Goal: Information Seeking & Learning: Learn about a topic

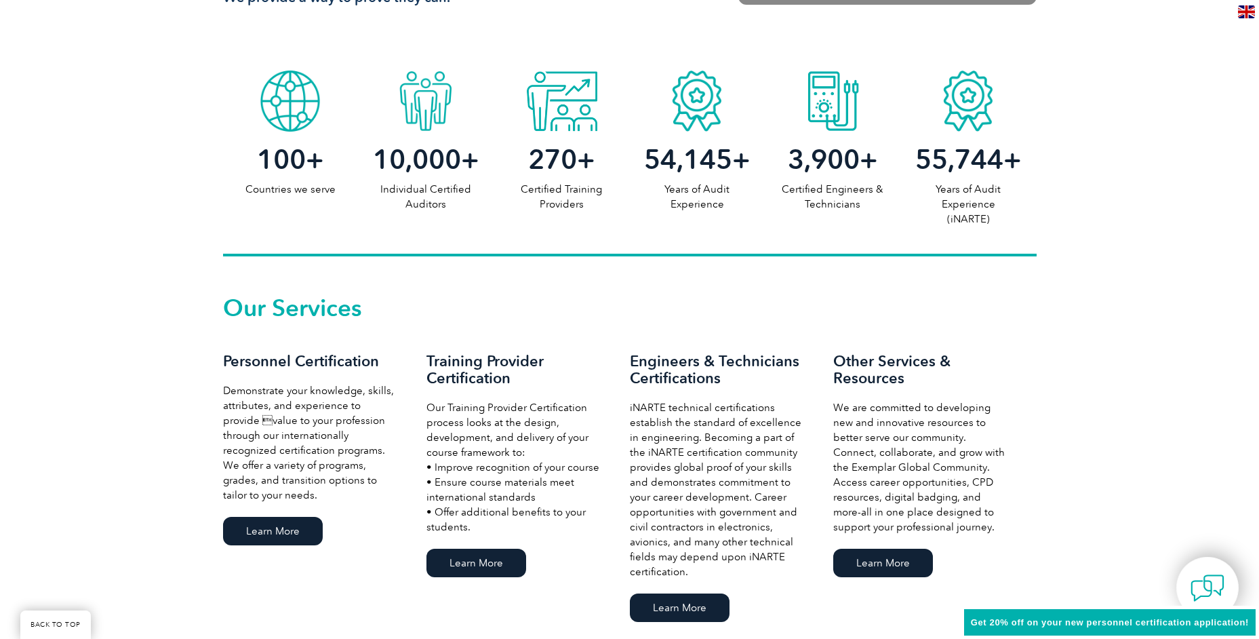
scroll to position [746, 0]
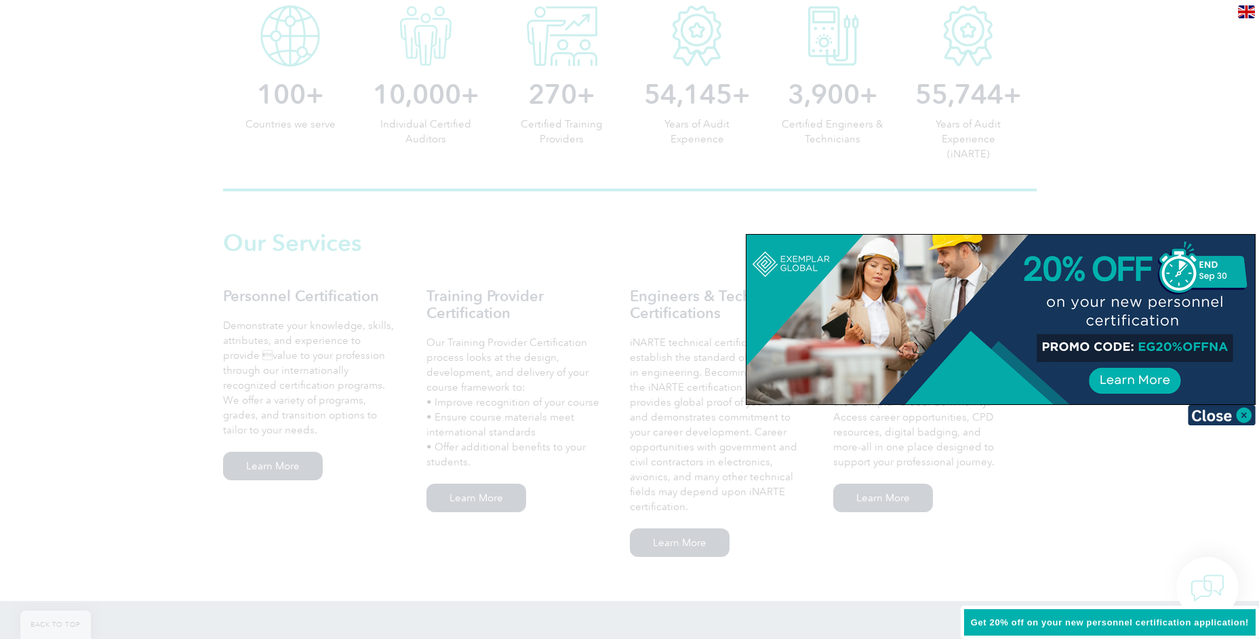
click at [288, 470] on div at bounding box center [629, 319] width 1259 height 639
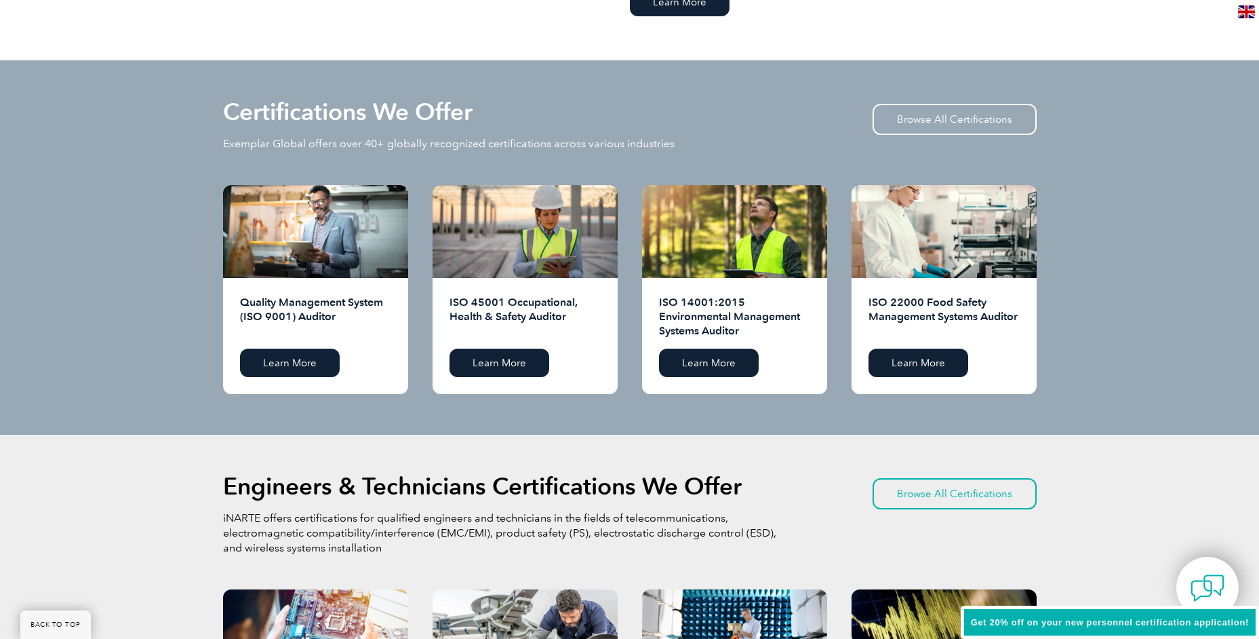
scroll to position [1288, 0]
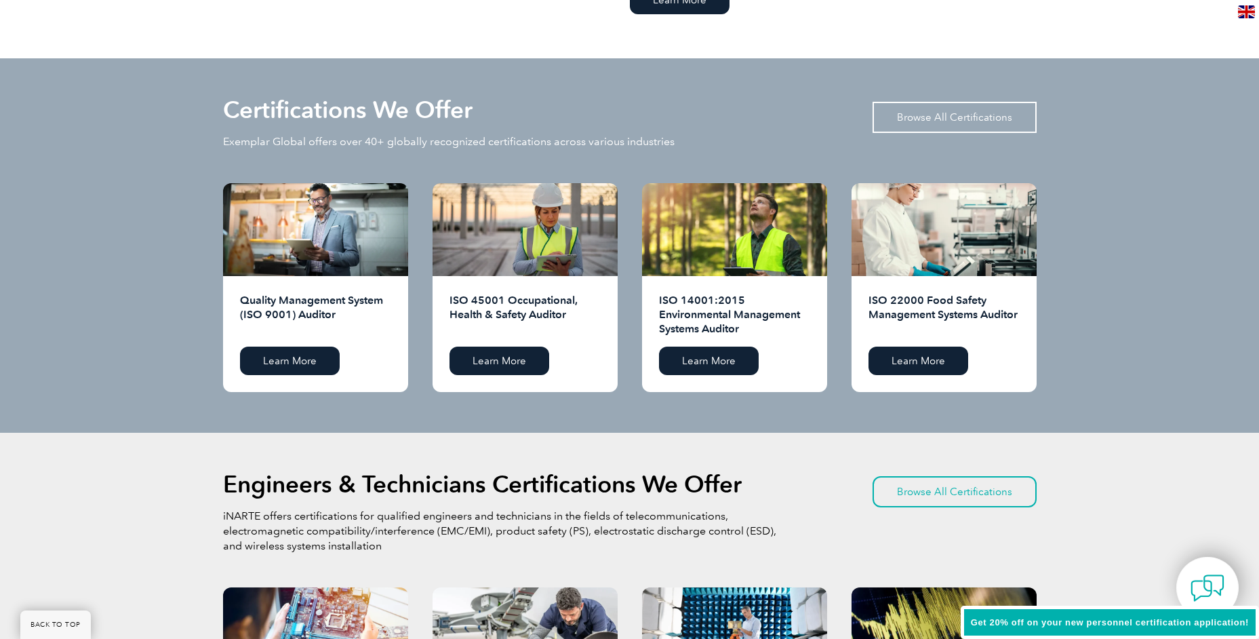
click at [944, 114] on link "Browse All Certifications" at bounding box center [954, 117] width 164 height 31
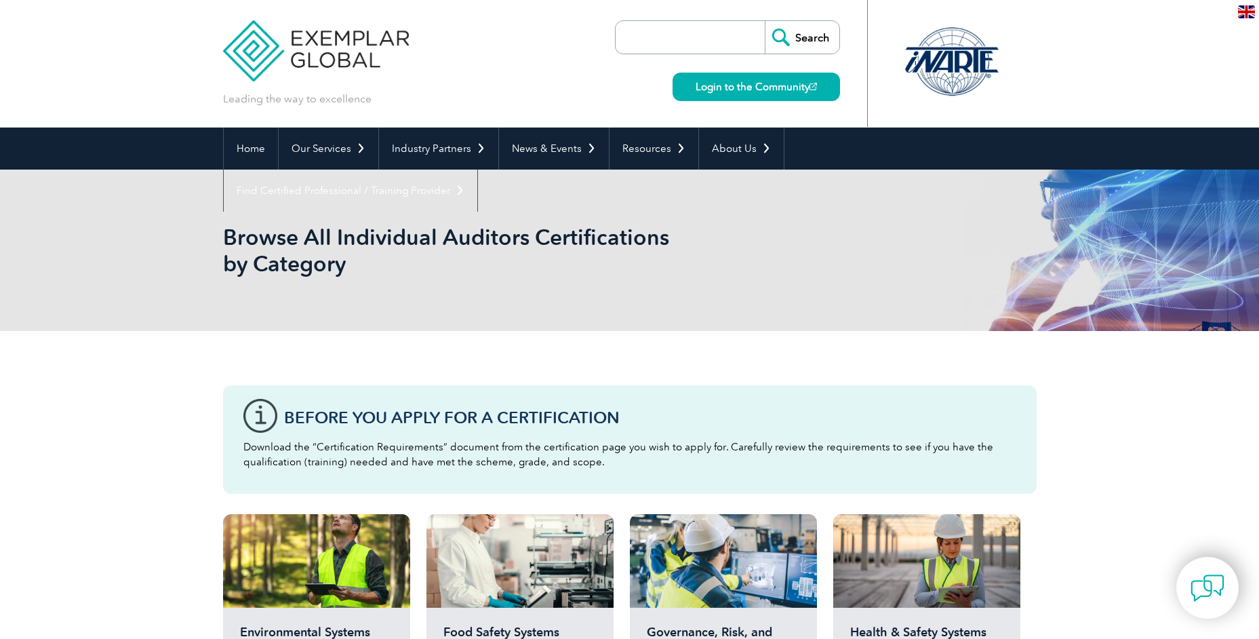
click at [660, 39] on input "search" at bounding box center [693, 37] width 142 height 33
type input "lean six"
click at [765, 21] on input "Search" at bounding box center [802, 37] width 75 height 33
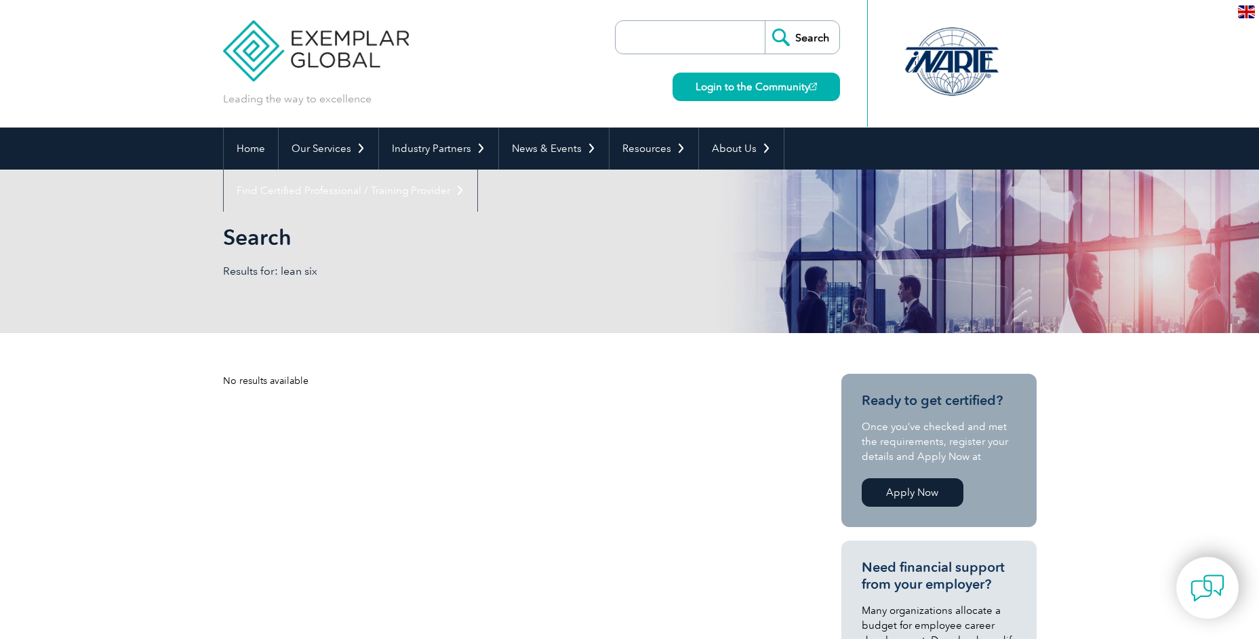
click at [701, 41] on input "search" at bounding box center [693, 37] width 142 height 33
type input "Lean"
click at [765, 21] on input "Search" at bounding box center [802, 37] width 75 height 33
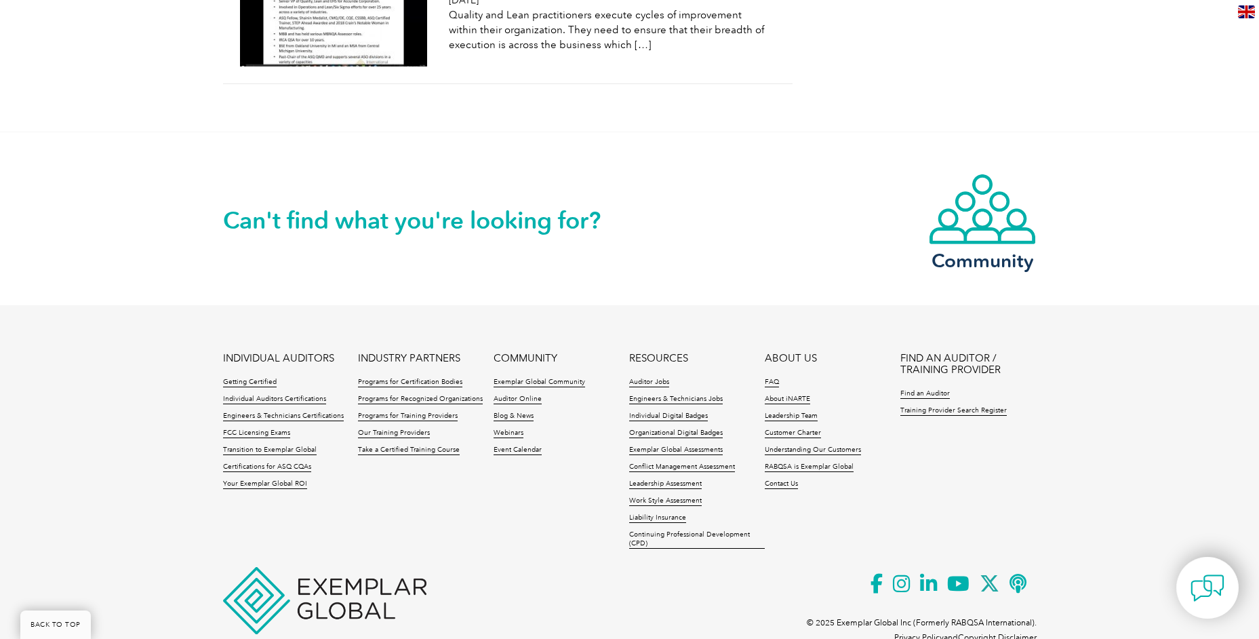
scroll to position [1898, 0]
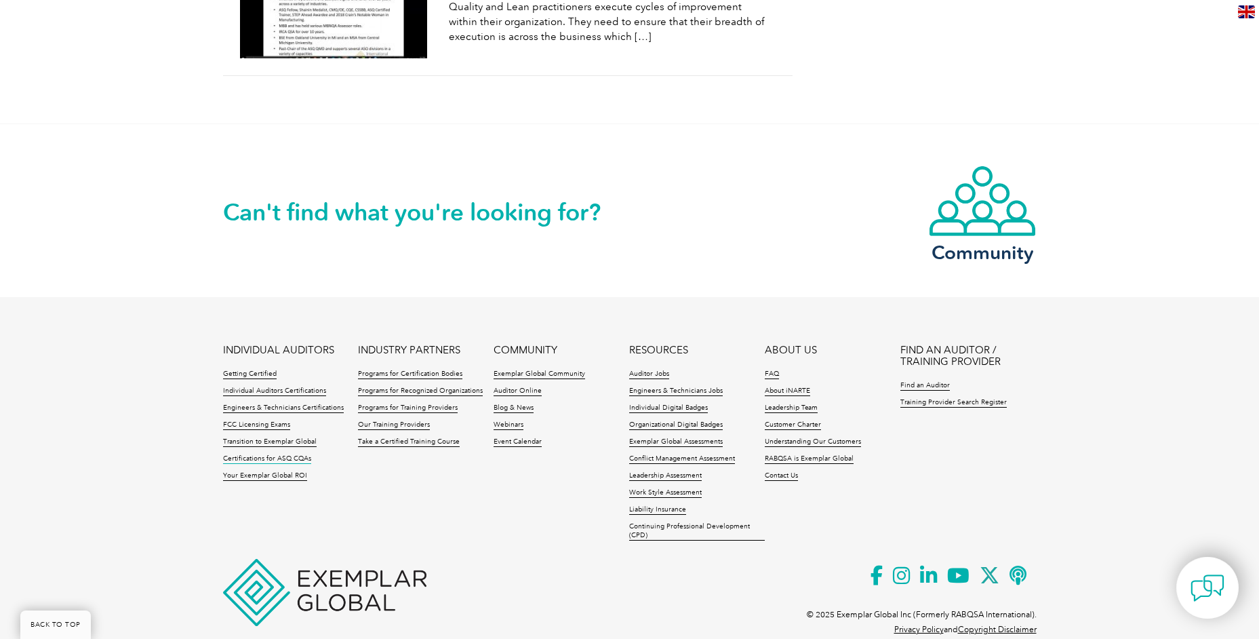
click at [269, 460] on link "Certifications for ASQ CQAs" at bounding box center [267, 458] width 88 height 9
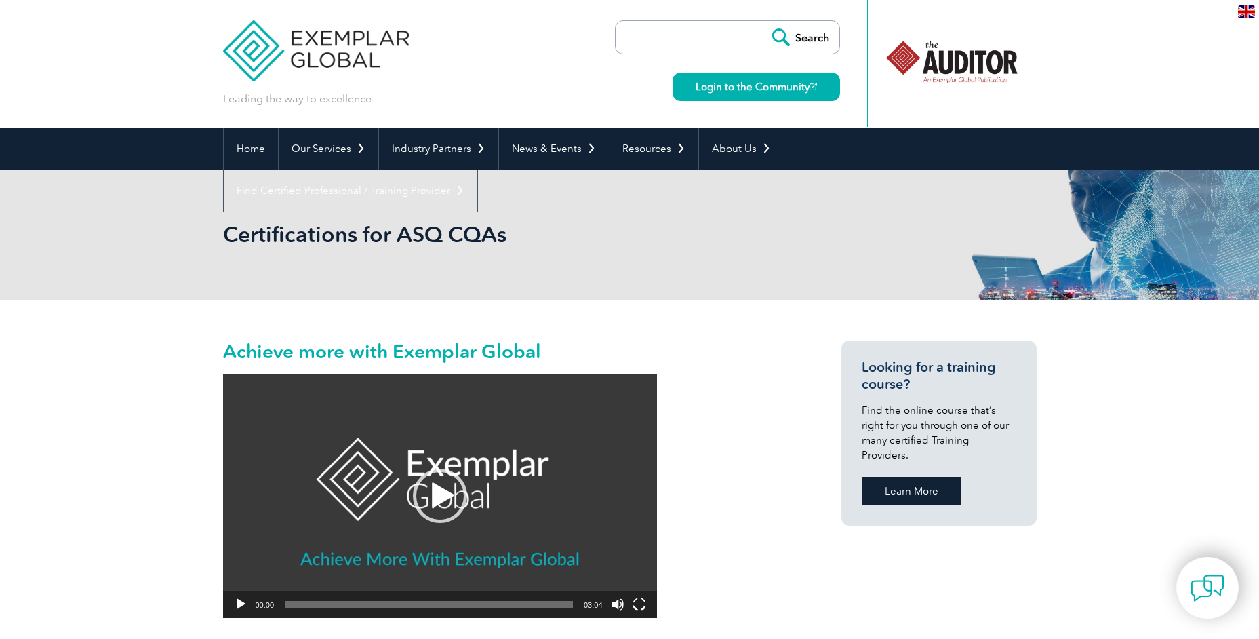
click at [929, 483] on link "Learn More" at bounding box center [912, 491] width 100 height 28
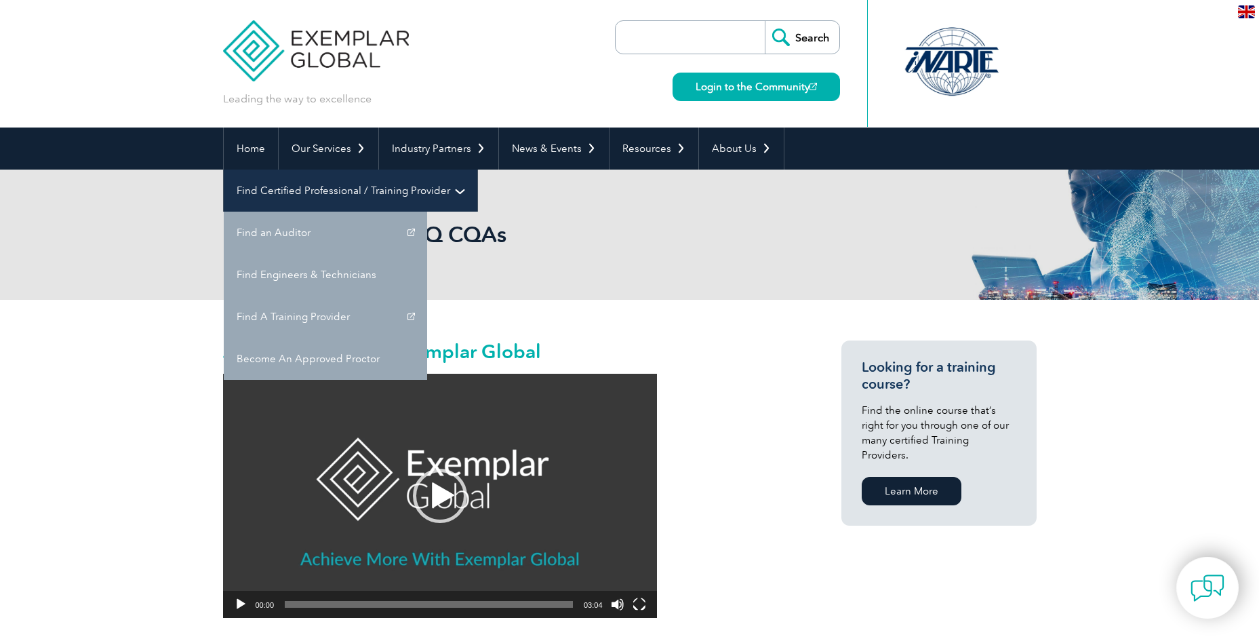
click at [477, 169] on link "Find Certified Professional / Training Provider" at bounding box center [351, 190] width 254 height 42
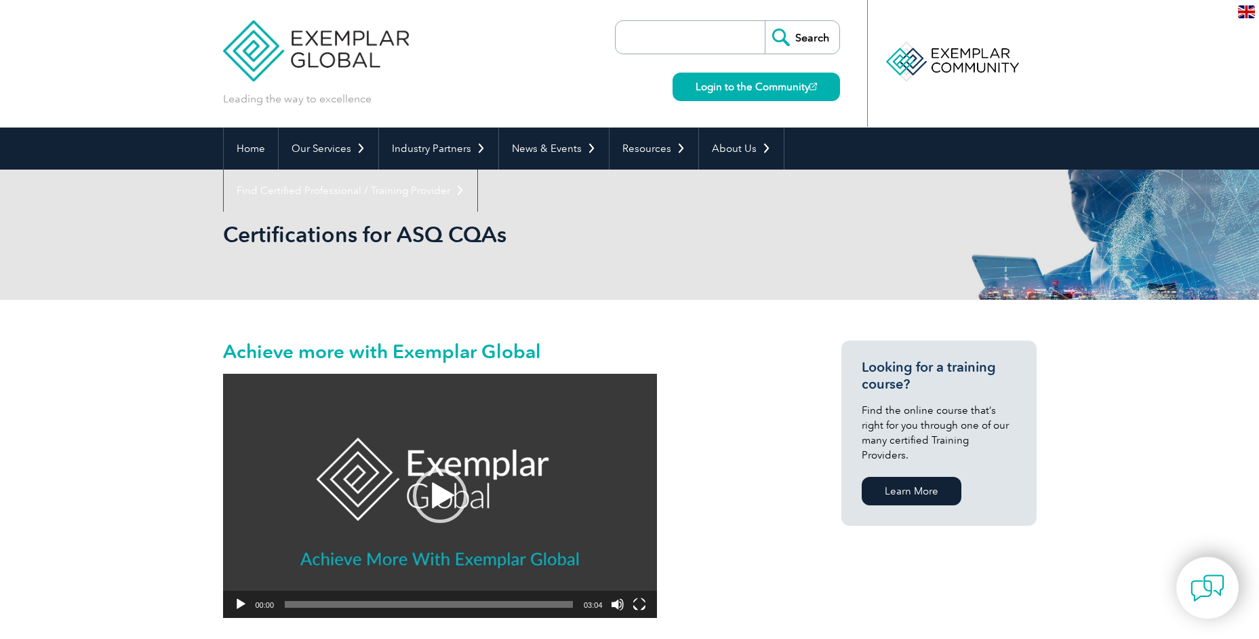
click at [692, 43] on input "search" at bounding box center [693, 37] width 142 height 33
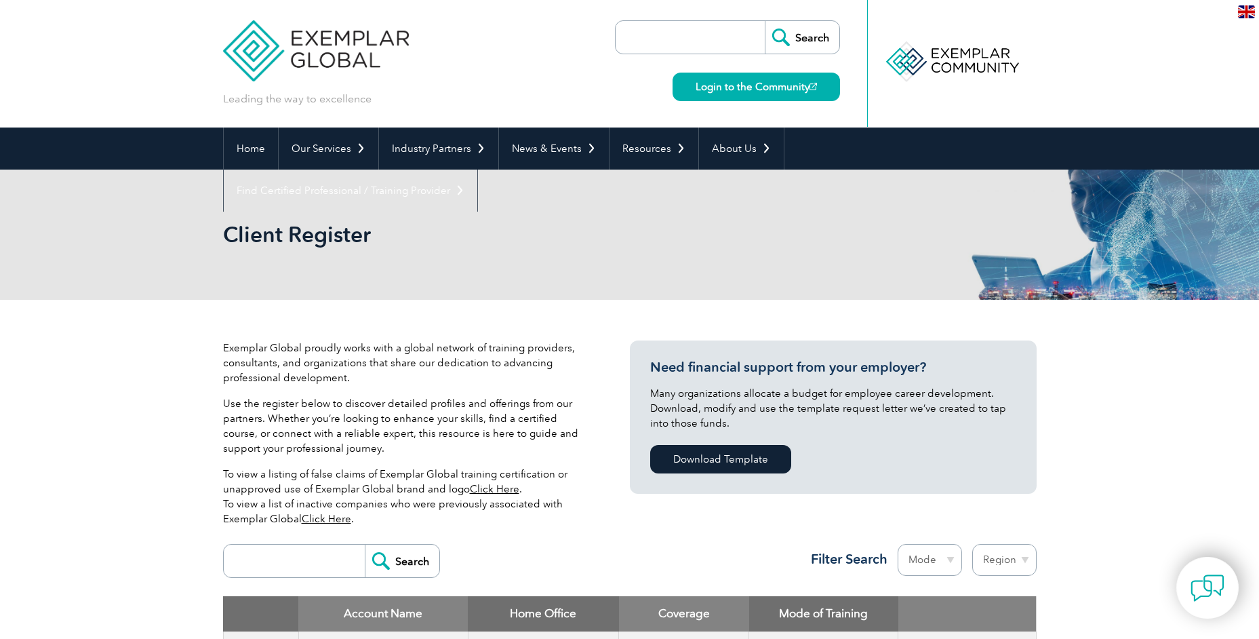
click at [678, 26] on input "search" at bounding box center [693, 37] width 142 height 33
type input "green belt"
click at [765, 21] on input "Search" at bounding box center [802, 37] width 75 height 33
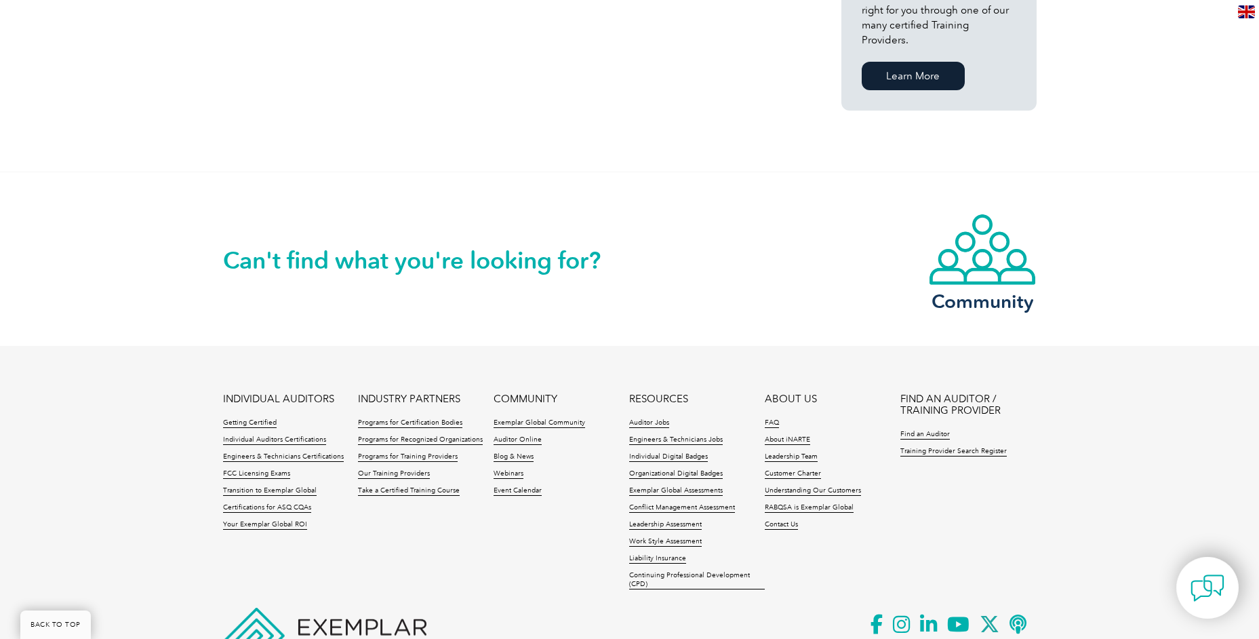
scroll to position [1102, 0]
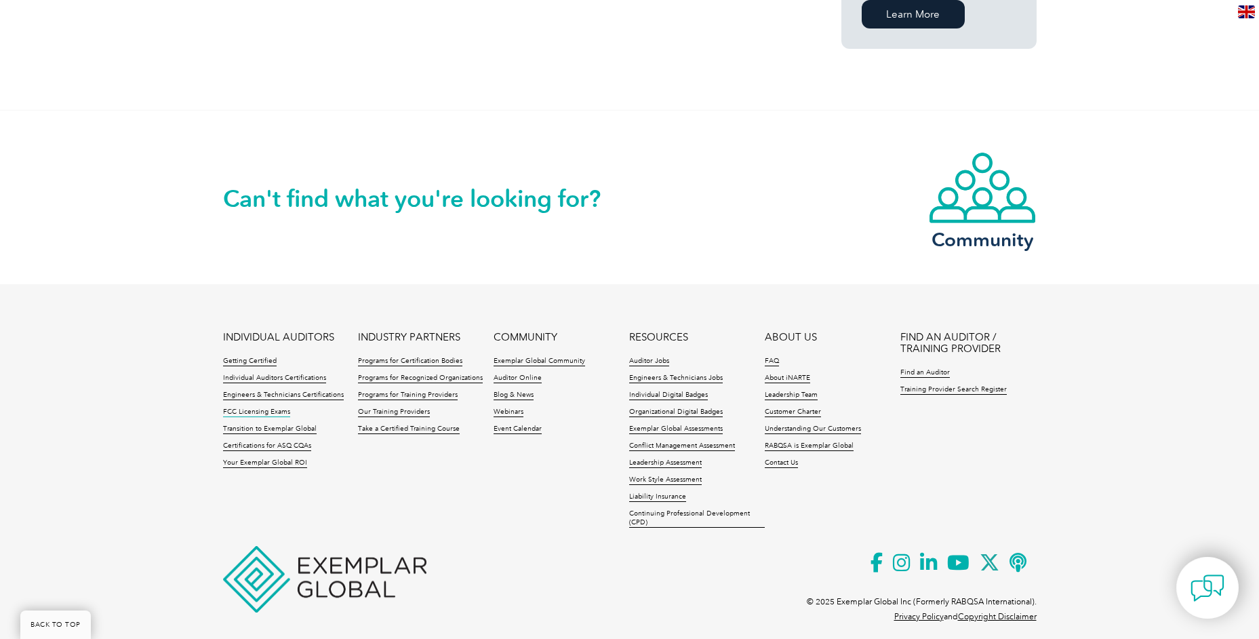
click at [266, 407] on link "FCC Licensing Exams" at bounding box center [256, 411] width 67 height 9
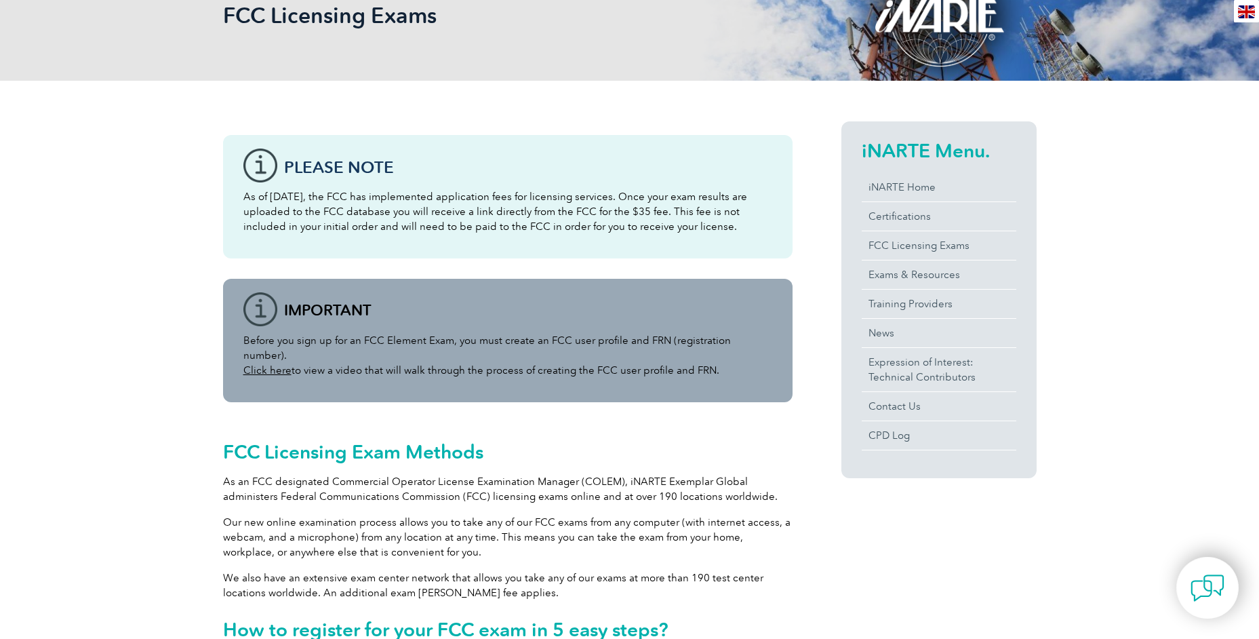
scroll to position [271, 0]
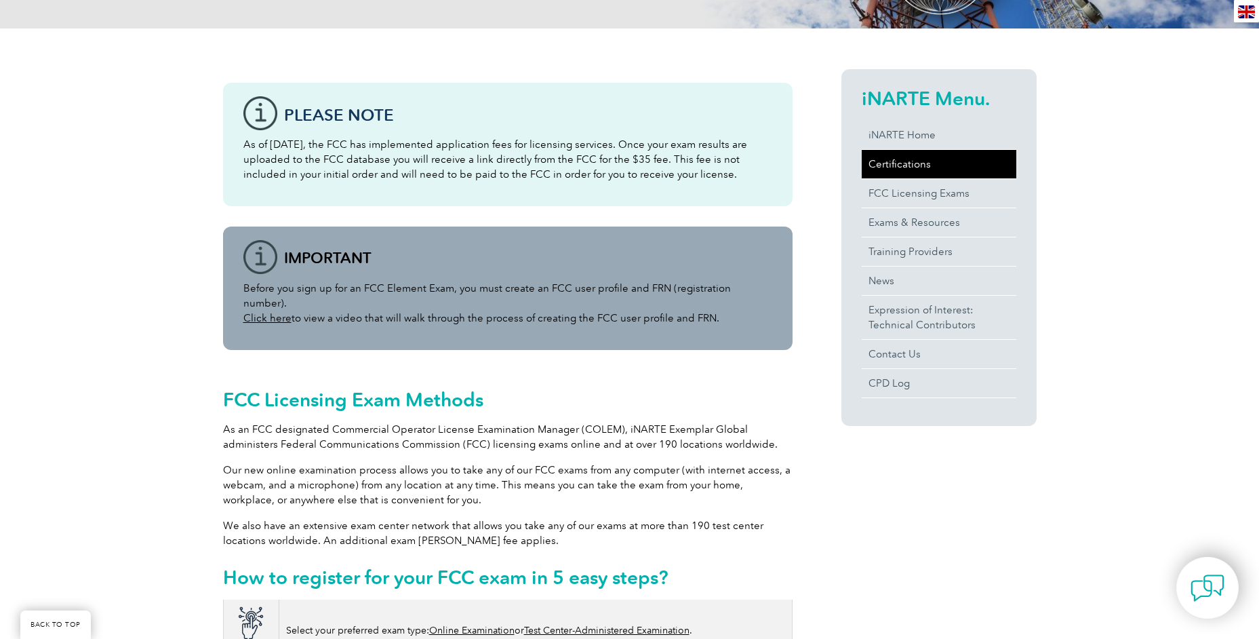
click at [906, 164] on link "Certifications" at bounding box center [939, 164] width 155 height 28
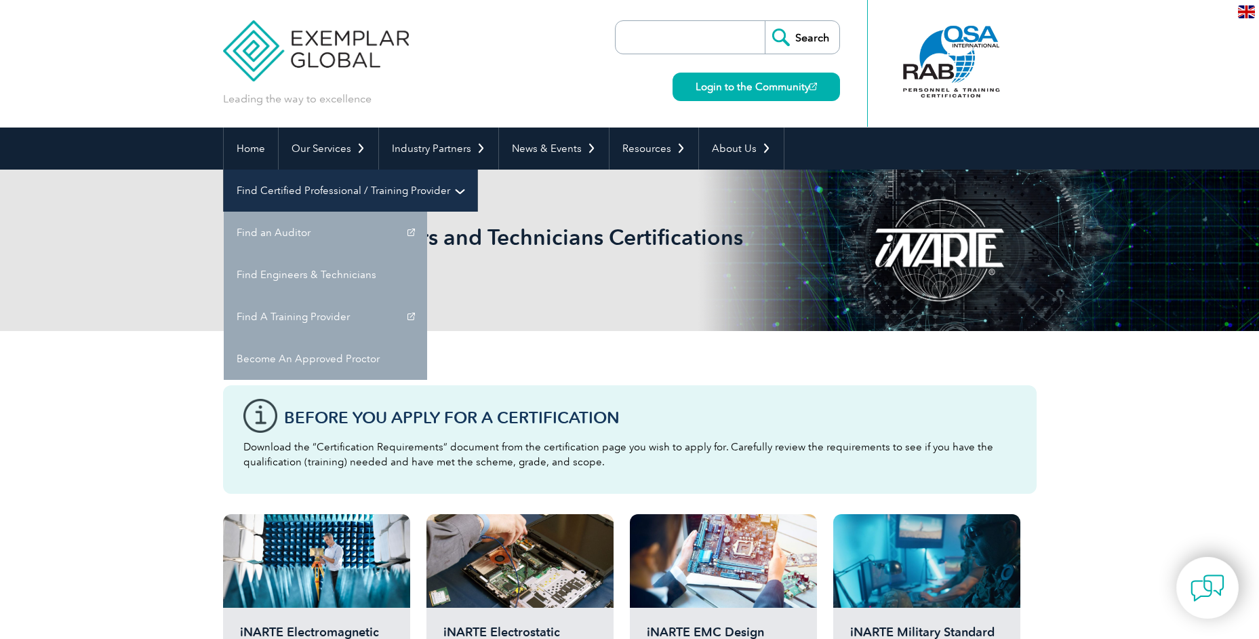
click at [477, 169] on link "Find Certified Professional / Training Provider" at bounding box center [351, 190] width 254 height 42
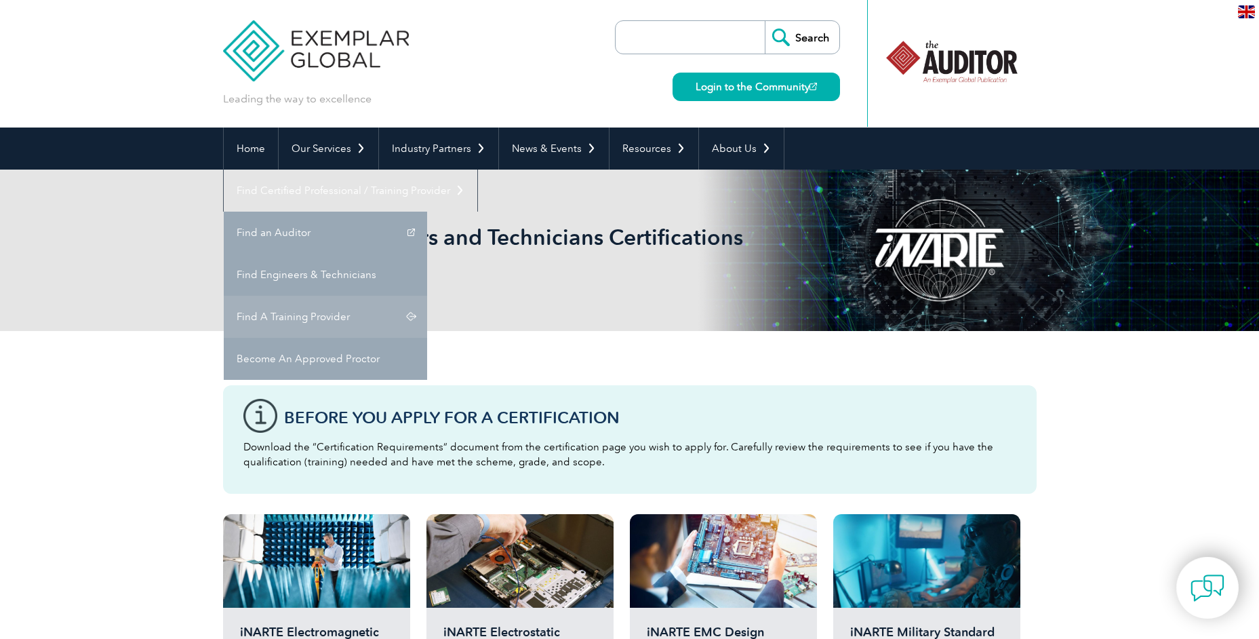
click at [427, 296] on link "Find A Training Provider" at bounding box center [325, 317] width 203 height 42
